Goal: Information Seeking & Learning: Learn about a topic

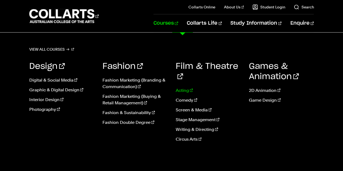
click at [182, 87] on link "Acting" at bounding box center [208, 90] width 65 height 7
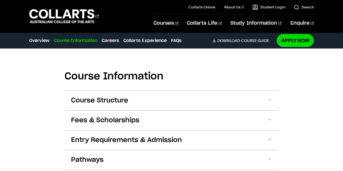
scroll to position [480, 0]
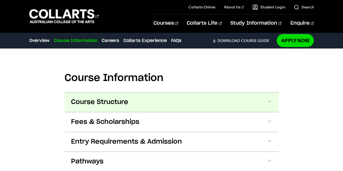
click at [182, 106] on button "Course Structure" at bounding box center [172, 103] width 214 height 20
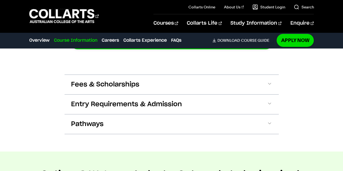
scroll to position [884, 0]
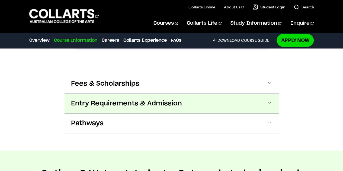
click at [212, 104] on button "Entry Requirements & Admission" at bounding box center [172, 104] width 214 height 20
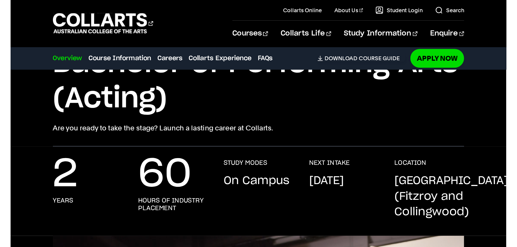
scroll to position [0, 0]
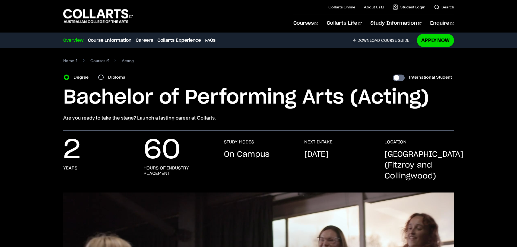
click at [75, 39] on link "Overview" at bounding box center [73, 40] width 20 height 7
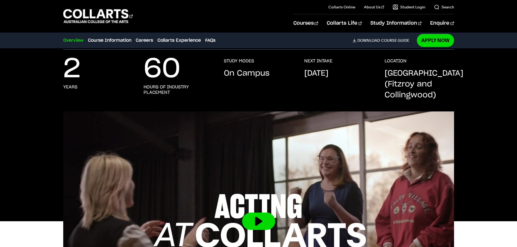
scroll to position [82, 0]
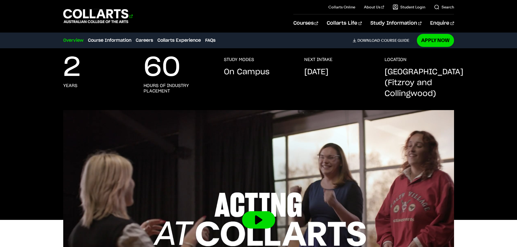
click at [104, 14] on 1 "Go to homepage" at bounding box center [95, 16] width 65 height 14
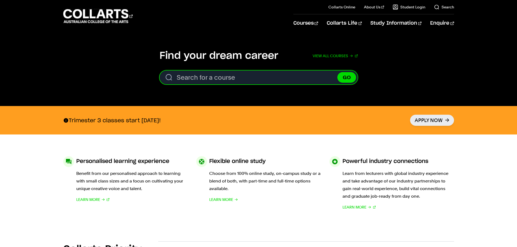
click at [279, 77] on input "Search for a course" at bounding box center [259, 78] width 198 height 14
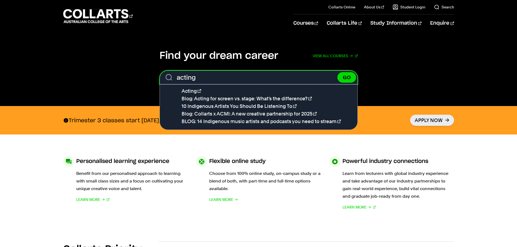
type input "acting"
click at [337, 72] on button "GO" at bounding box center [346, 77] width 19 height 11
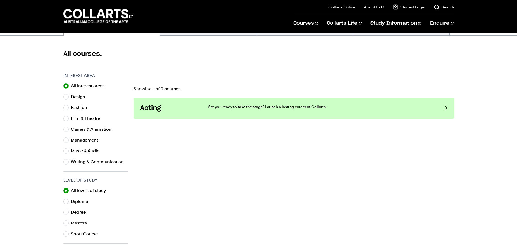
scroll to position [136, 0]
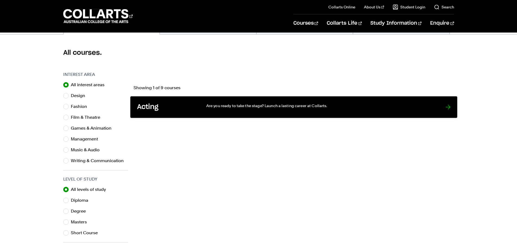
click at [201, 107] on link "Acting Are you ready to take the stage? Launch a lasting career at Collarts." at bounding box center [293, 107] width 327 height 22
